Goal: Task Accomplishment & Management: Use online tool/utility

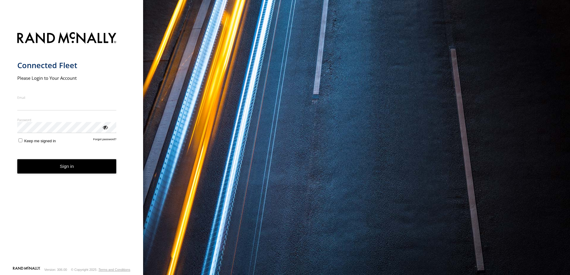
type input "**********"
click at [72, 169] on button "Sign in" at bounding box center [66, 166] width 99 height 15
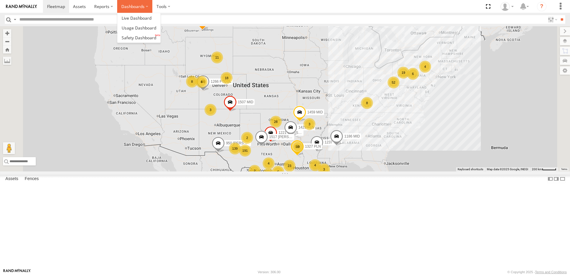
click at [127, 6] on label "Dashboards" at bounding box center [134, 6] width 35 height 13
click at [128, 41] on link at bounding box center [138, 38] width 43 height 10
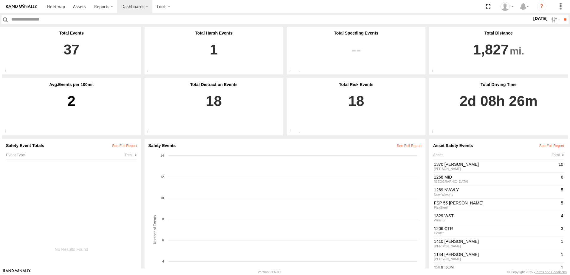
click at [539, 18] on label "21 Aug 25" at bounding box center [540, 18] width 17 height 7
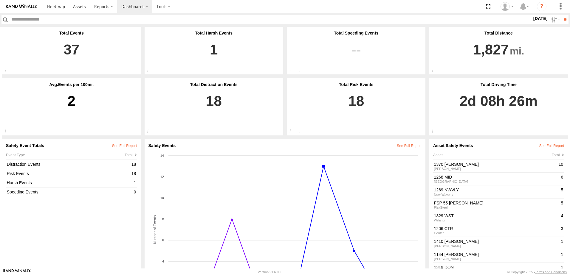
click at [0, 0] on label at bounding box center [0, 0] width 0 height 0
click at [564, 19] on input "**" at bounding box center [565, 19] width 7 height 9
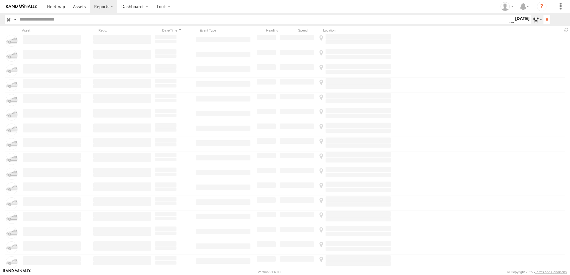
click at [531, 19] on label at bounding box center [537, 19] width 13 height 9
click at [0, 0] on span "Driver Distracted" at bounding box center [0, 0] width 0 height 0
click at [0, 0] on span "Food or Drink" at bounding box center [0, 0] width 0 height 0
click at [0, 0] on span "Driver Smoking" at bounding box center [0, 0] width 0 height 0
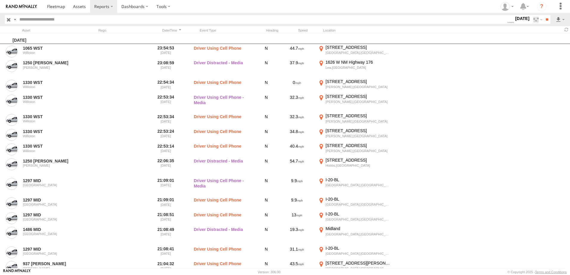
click at [0, 0] on span "Driver Distracted" at bounding box center [0, 0] width 0 height 0
click at [0, 0] on span "Food or Drink" at bounding box center [0, 0] width 0 height 0
click at [511, 24] on div "No Seatbelt Seatbelt Alarm Possible Fatigue Lane Departure No Driver Detected" at bounding box center [511, 20] width 0 height 8
click at [0, 0] on span "Driver Smoking" at bounding box center [0, 0] width 0 height 0
click at [543, 21] on input "**" at bounding box center [546, 19] width 7 height 9
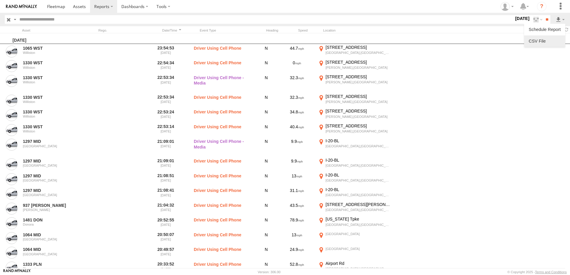
click at [545, 39] on link at bounding box center [544, 41] width 36 height 9
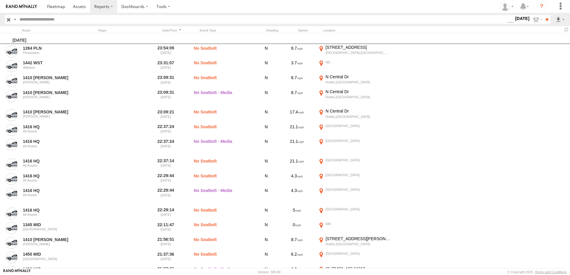
click at [514, 19] on label "20 Aug 25" at bounding box center [522, 18] width 17 height 7
click at [0, 0] on span "Seatbelt Alarm" at bounding box center [0, 0] width 0 height 0
click at [507, 24] on label "Possible Fatigue" at bounding box center [507, 20] width 0 height 8
click at [0, 0] on span "Lane Departure" at bounding box center [0, 0] width 0 height 0
click at [0, 0] on span "No Driver Detected" at bounding box center [0, 0] width 0 height 0
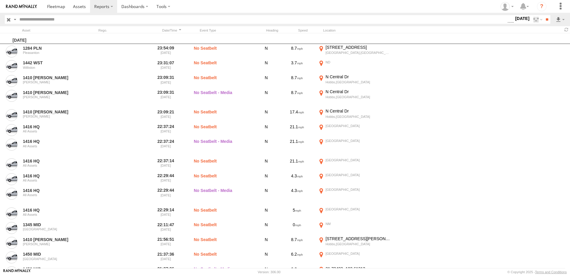
click at [0, 0] on span "Tailgating" at bounding box center [0, 0] width 0 height 0
click at [0, 0] on span "Seatbelt Alarm" at bounding box center [0, 0] width 0 height 0
click at [0, 0] on span "Possible Fatigue" at bounding box center [0, 0] width 0 height 0
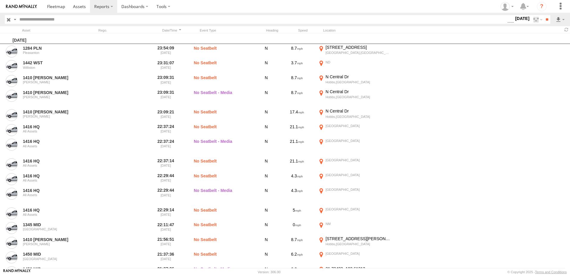
click at [0, 0] on span "No Driver Detected" at bounding box center [0, 0] width 0 height 0
click at [547, 21] on input "**" at bounding box center [546, 19] width 7 height 9
click at [552, 38] on link at bounding box center [544, 41] width 36 height 9
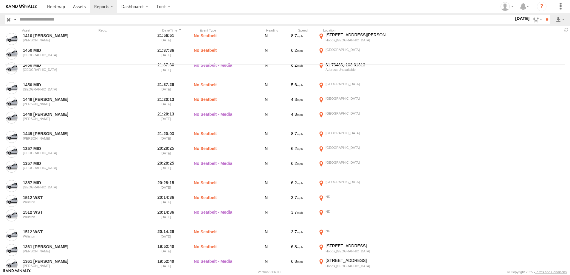
click at [132, 20] on input "text" at bounding box center [265, 19] width 497 height 9
type input "****"
click at [543, 15] on input "**" at bounding box center [546, 19] width 7 height 9
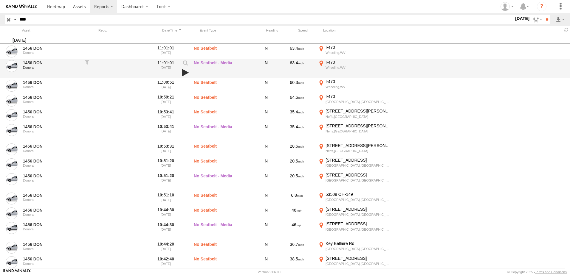
click at [184, 72] on link at bounding box center [185, 73] width 10 height 8
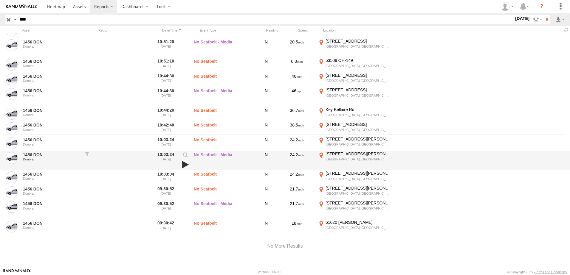
scroll to position [136, 0]
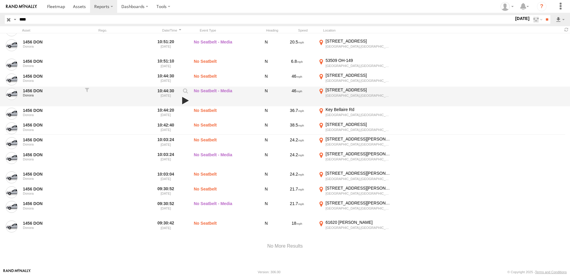
click at [186, 99] on link at bounding box center [185, 101] width 10 height 8
